Goal: Information Seeking & Learning: Learn about a topic

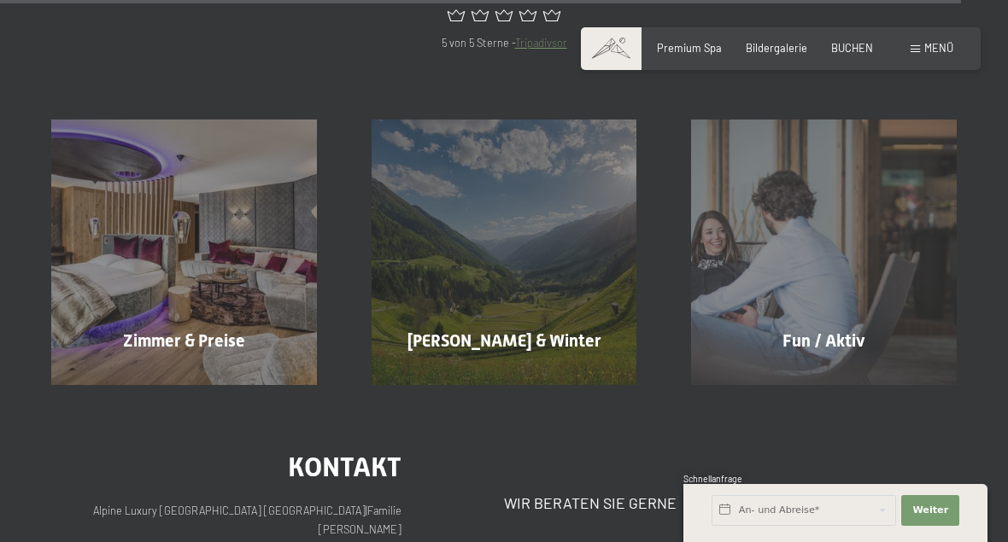
scroll to position [6850, 0]
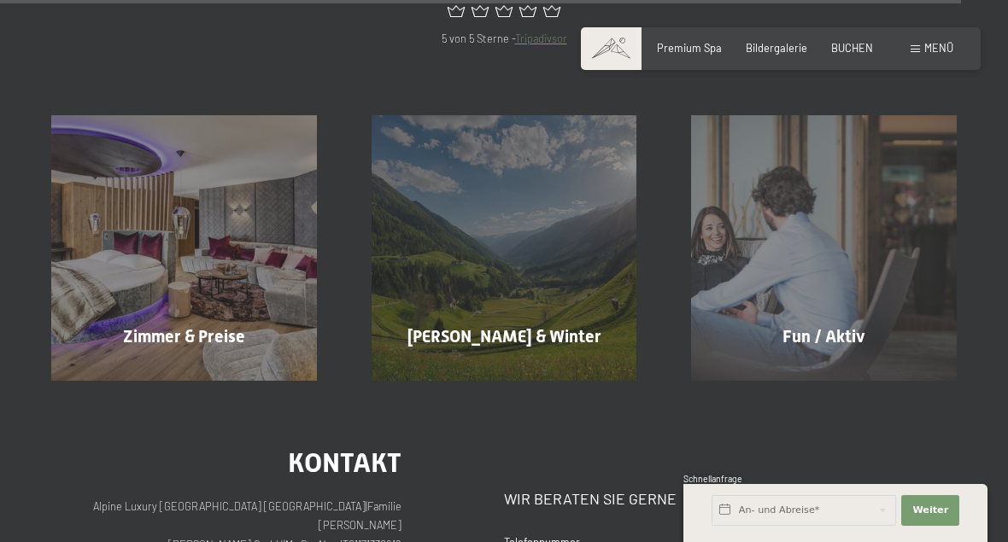
click at [172, 189] on div "Zimmer & Preise Mehr erfahren" at bounding box center [184, 248] width 320 height 266
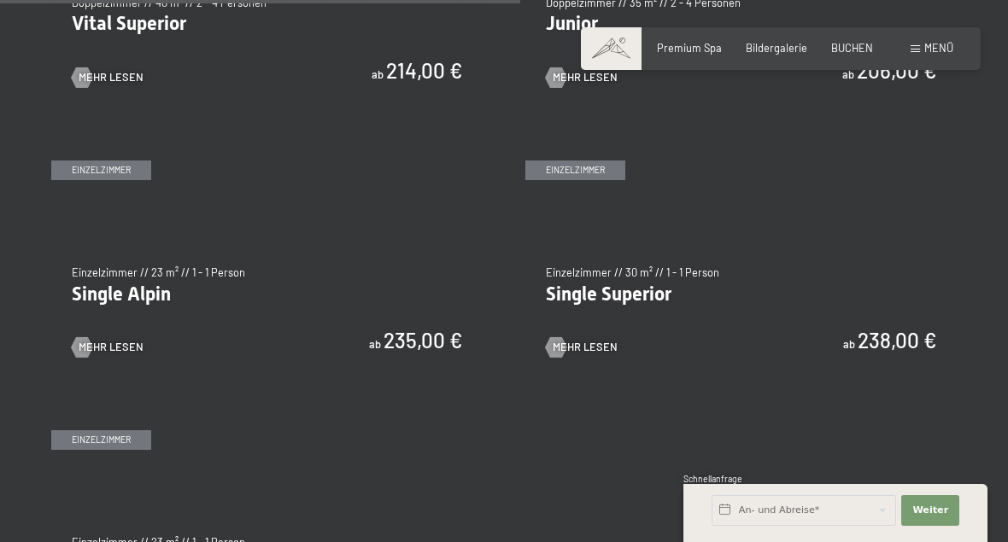
scroll to position [2125, 0]
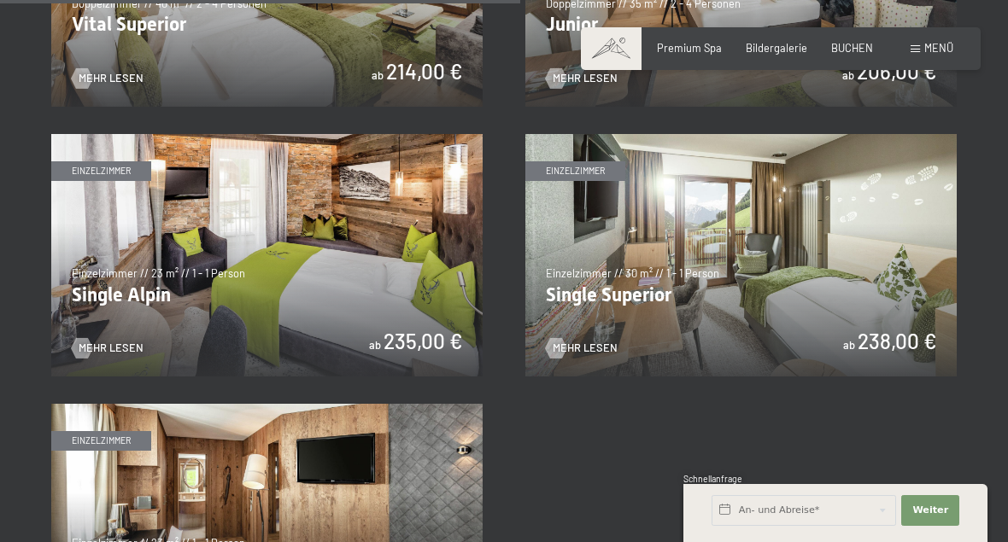
click at [890, 251] on img at bounding box center [740, 255] width 431 height 243
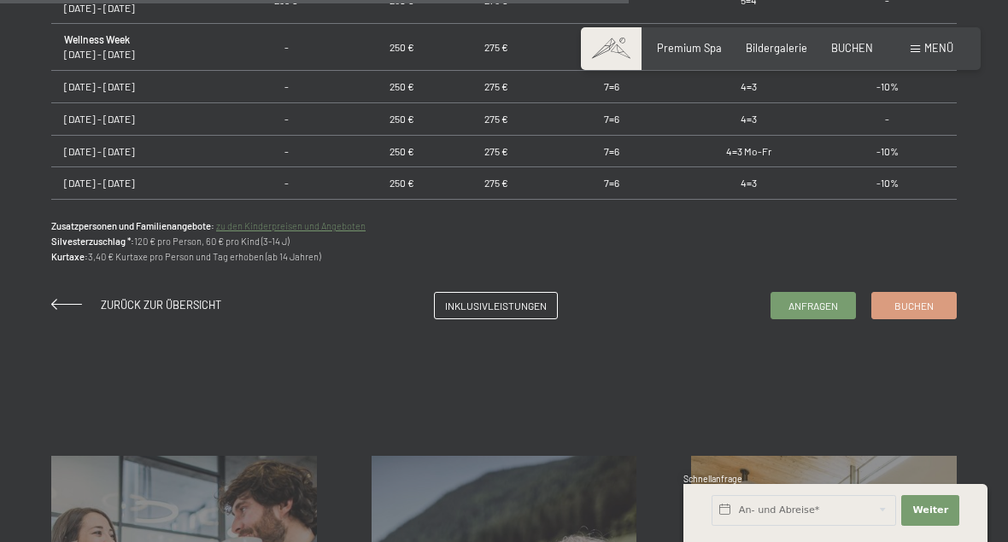
scroll to position [1208, 0]
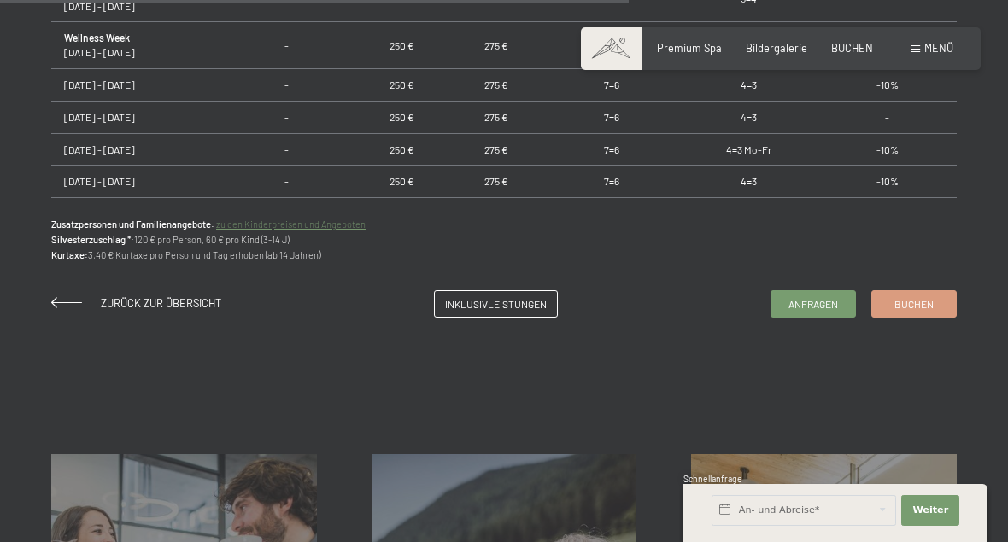
click at [519, 297] on span "Inklusivleistungen" at bounding box center [496, 304] width 102 height 15
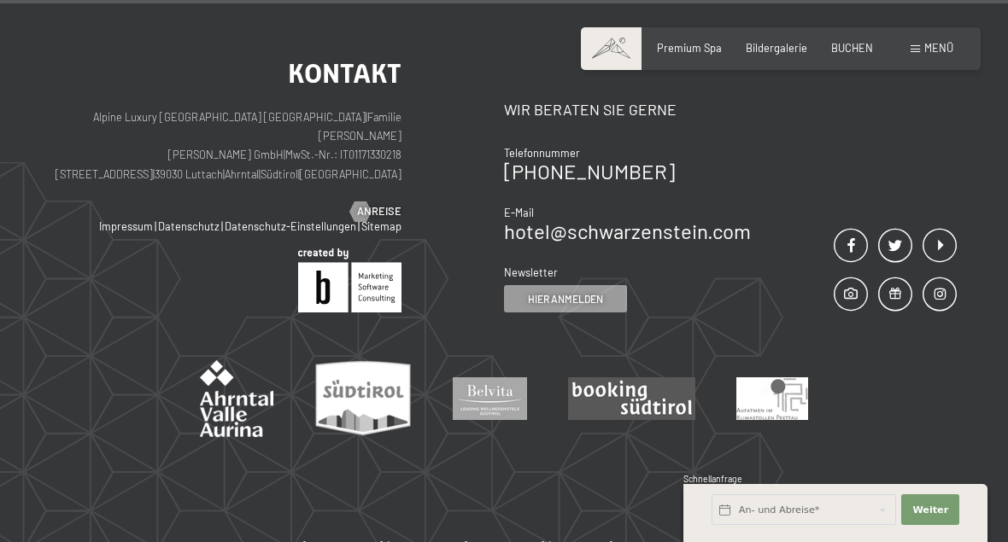
scroll to position [2529, 0]
